Goal: Task Accomplishment & Management: Use online tool/utility

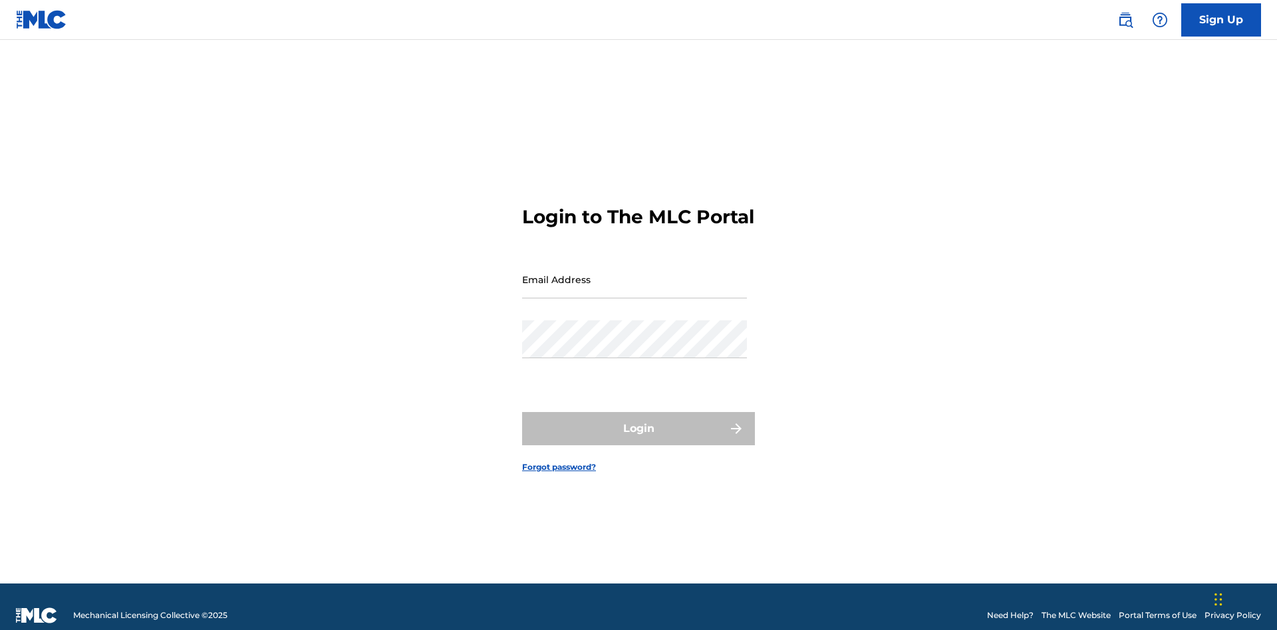
scroll to position [17, 0]
click at [634, 273] on input "Email Address" at bounding box center [634, 280] width 225 height 38
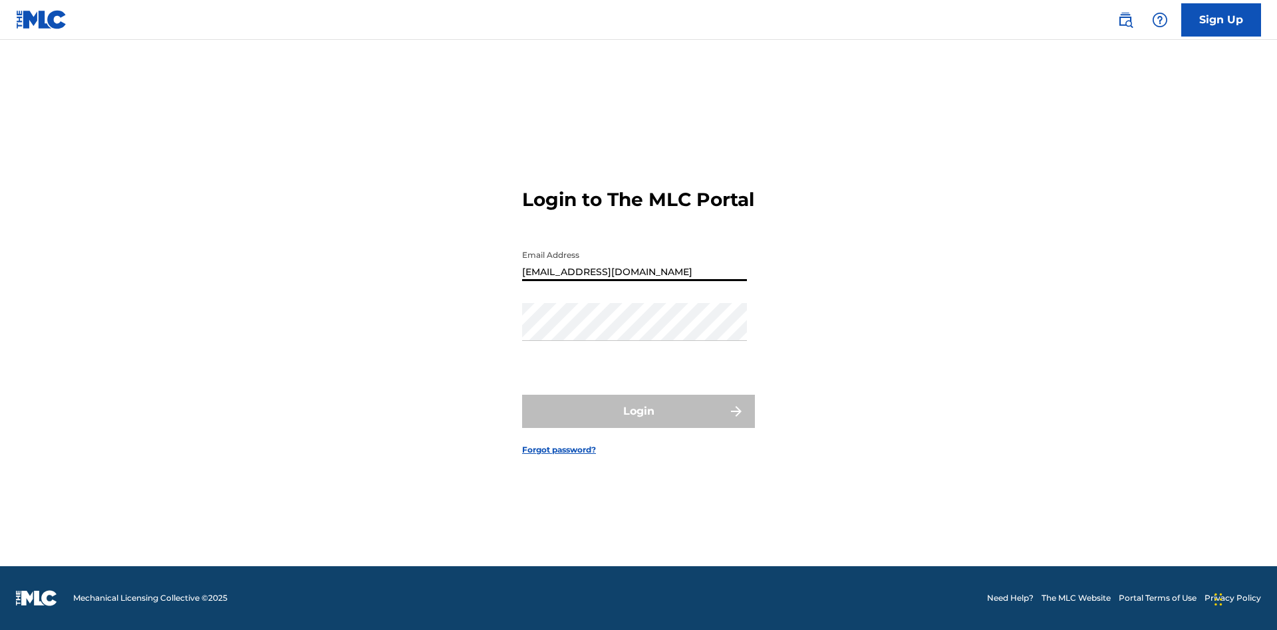
type input "[EMAIL_ADDRESS][DOMAIN_NAME]"
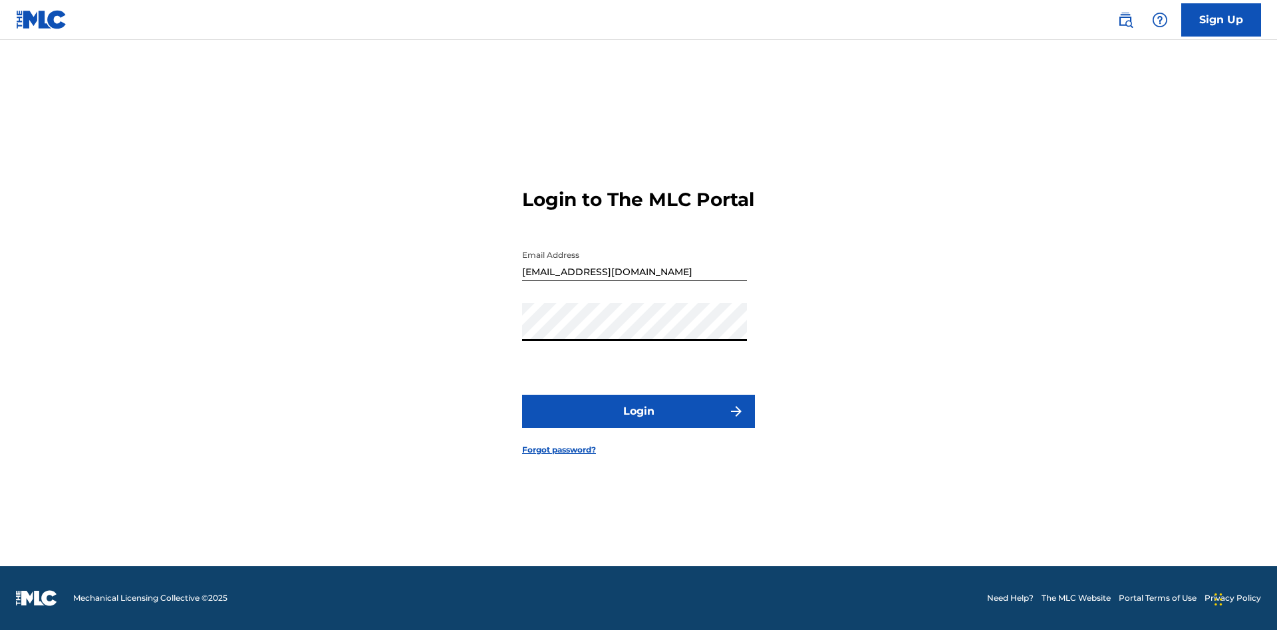
click at [638, 423] on button "Login" at bounding box center [638, 411] width 233 height 33
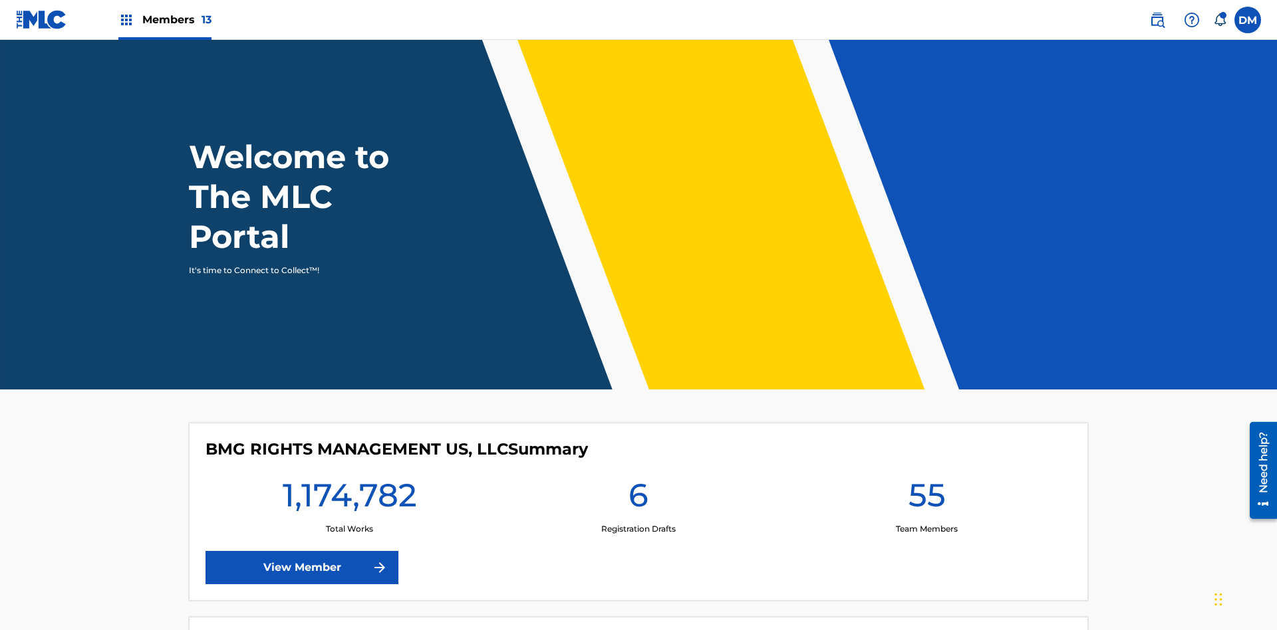
click at [164, 19] on span "Members 13" at bounding box center [176, 19] width 69 height 15
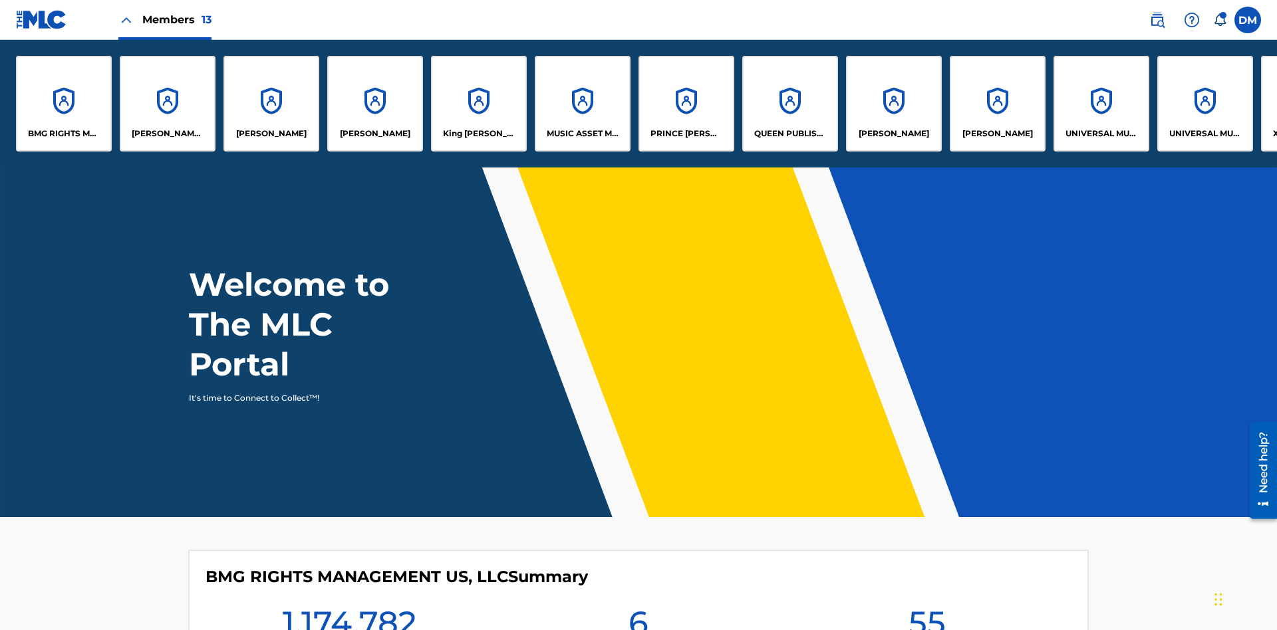
click at [478, 134] on p "King [PERSON_NAME]" at bounding box center [479, 134] width 72 height 12
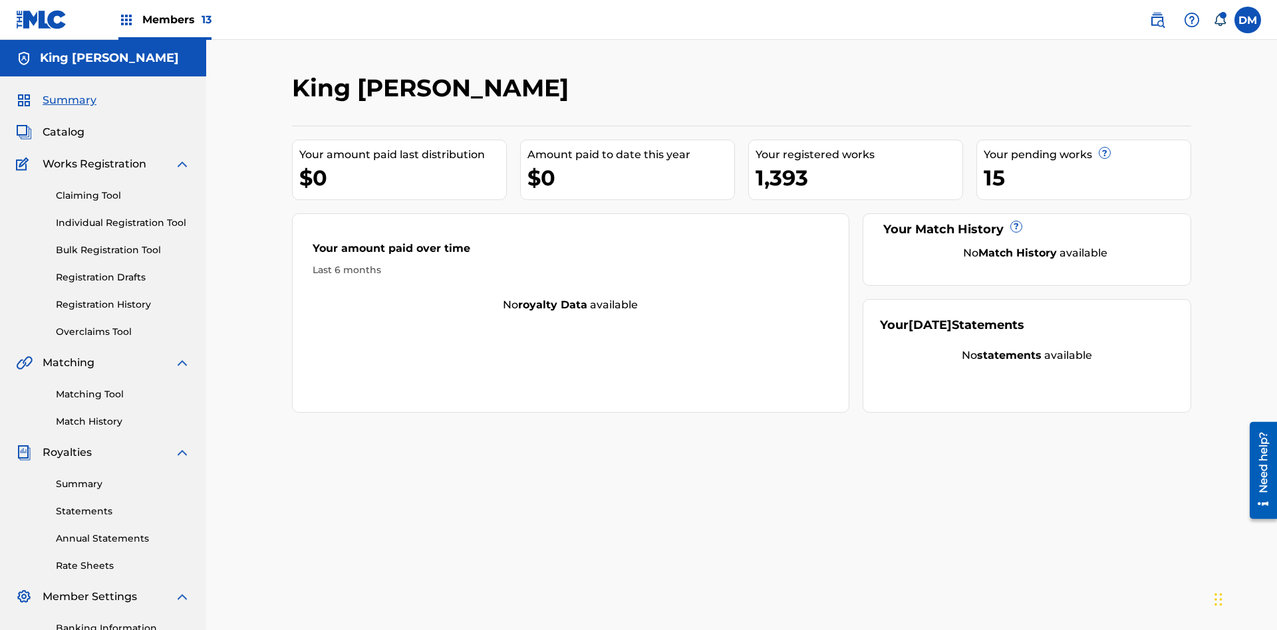
click at [123, 325] on link "Overclaims Tool" at bounding box center [123, 332] width 134 height 14
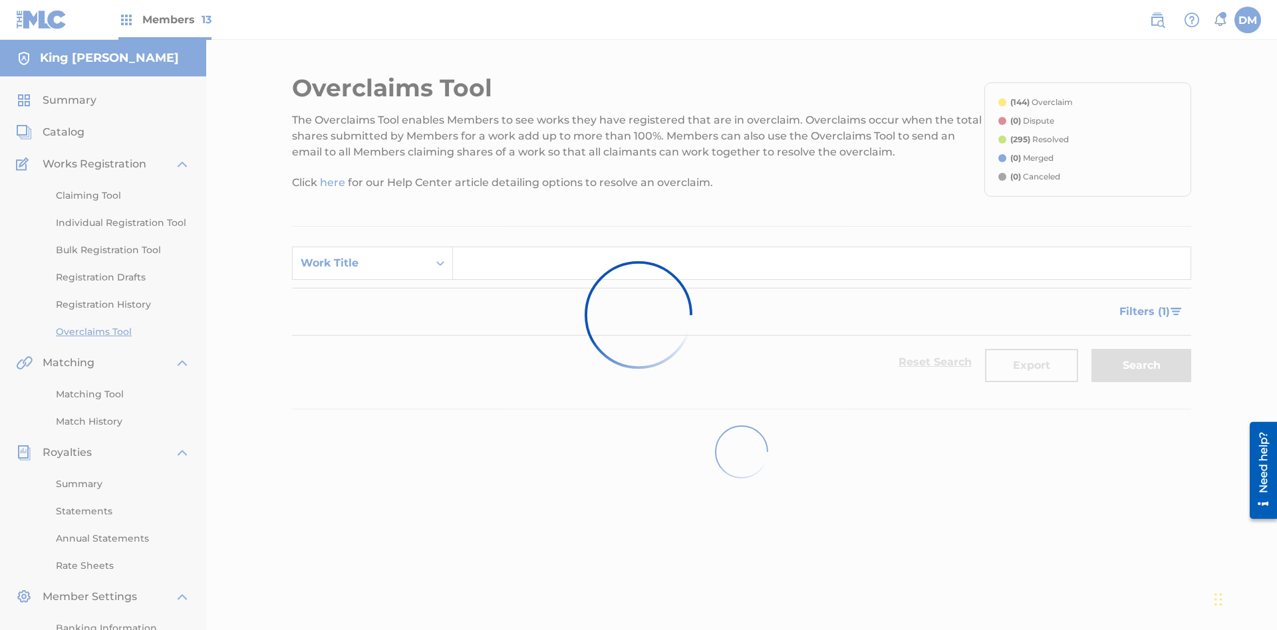
scroll to position [194, 0]
